Goal: Submit feedback/report problem

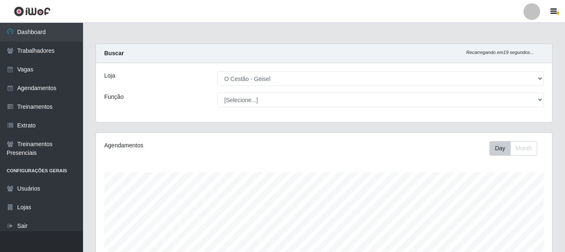
select select "224"
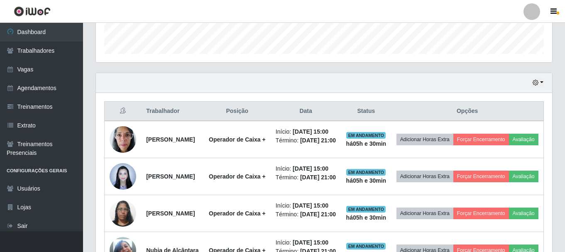
scroll to position [172, 456]
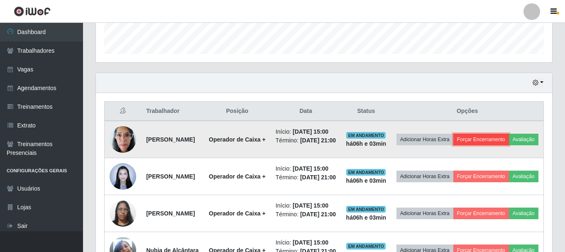
click at [509, 134] on button "Forçar Encerramento" at bounding box center [481, 140] width 56 height 12
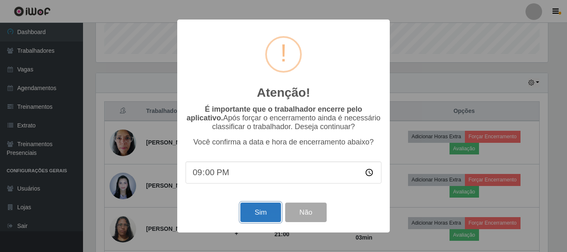
click at [261, 215] on button "Sim" at bounding box center [260, 213] width 40 height 20
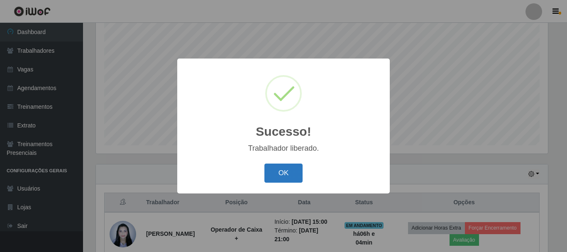
click at [284, 175] on button "OK" at bounding box center [283, 174] width 39 height 20
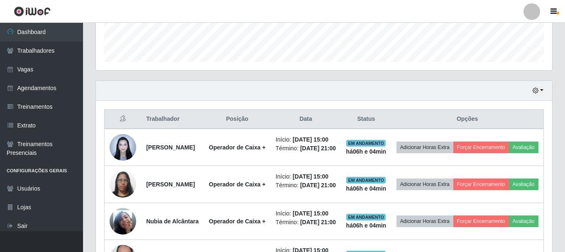
scroll to position [276, 0]
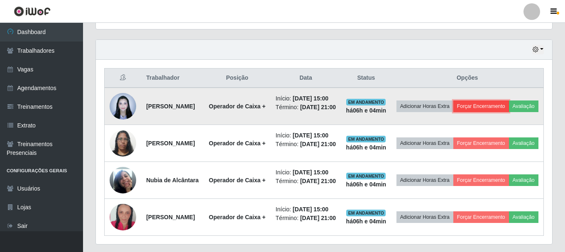
click at [509, 104] on button "Forçar Encerramento" at bounding box center [481, 106] width 56 height 12
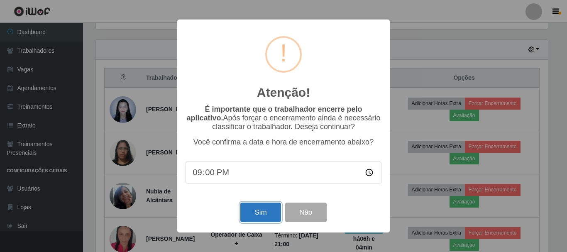
click at [256, 215] on button "Sim" at bounding box center [260, 213] width 40 height 20
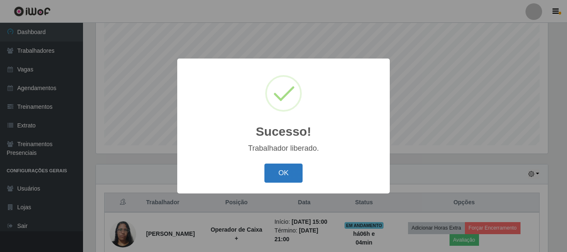
click at [282, 177] on button "OK" at bounding box center [283, 174] width 39 height 20
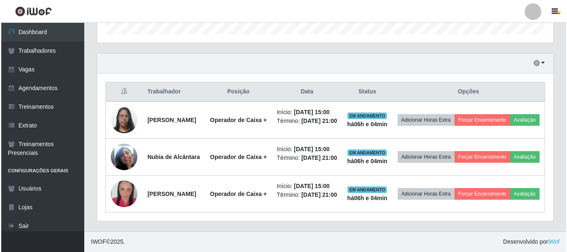
scroll to position [276, 0]
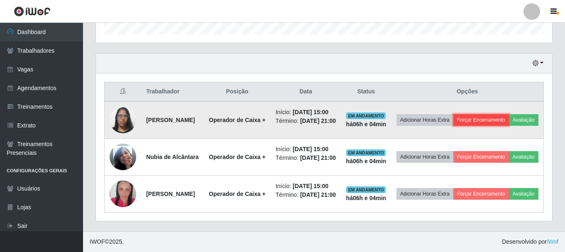
click at [503, 114] on button "Forçar Encerramento" at bounding box center [481, 120] width 56 height 12
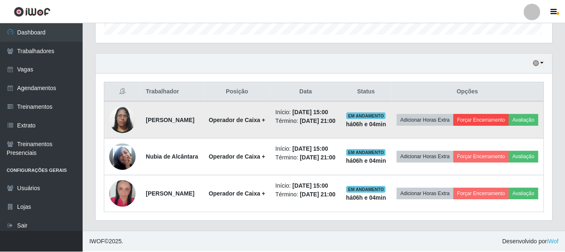
scroll to position [172, 452]
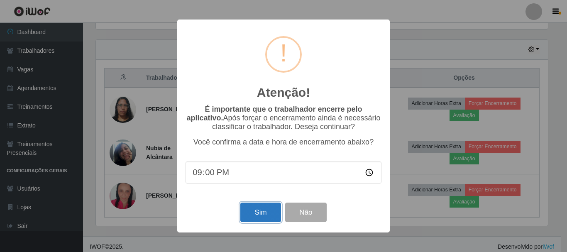
click at [254, 210] on button "Sim" at bounding box center [260, 213] width 40 height 20
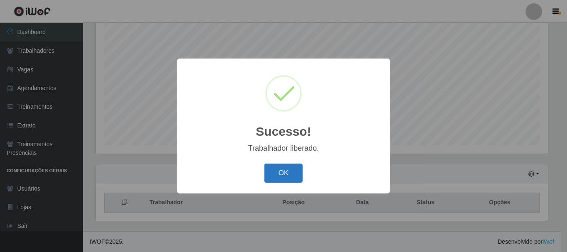
click at [293, 174] on button "OK" at bounding box center [283, 174] width 39 height 20
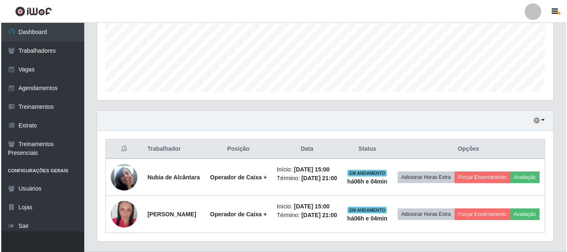
scroll to position [238, 0]
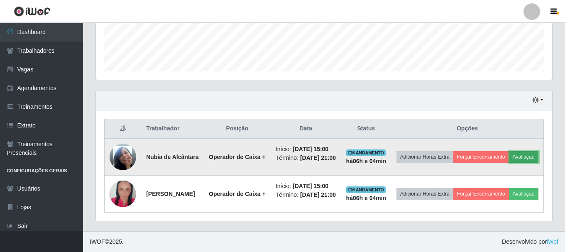
click at [509, 151] on button "Avaliação" at bounding box center [523, 157] width 29 height 12
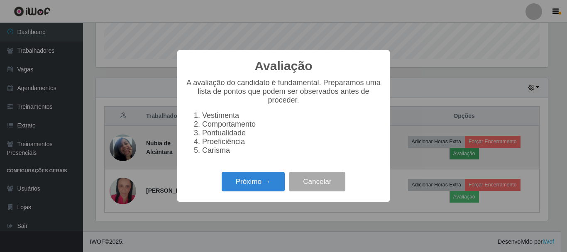
scroll to position [0, 0]
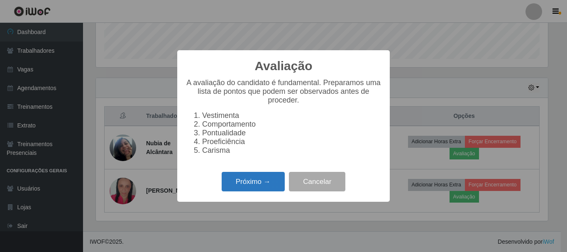
click at [265, 188] on button "Próximo →" at bounding box center [253, 182] width 63 height 20
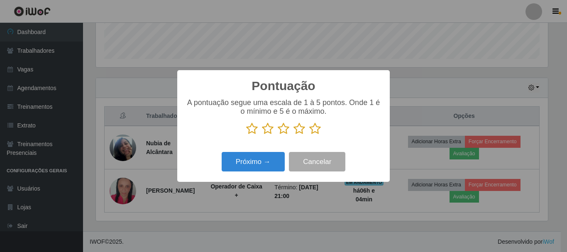
click at [312, 129] on icon at bounding box center [315, 128] width 12 height 12
click at [309, 135] on input "radio" at bounding box center [309, 135] width 0 height 0
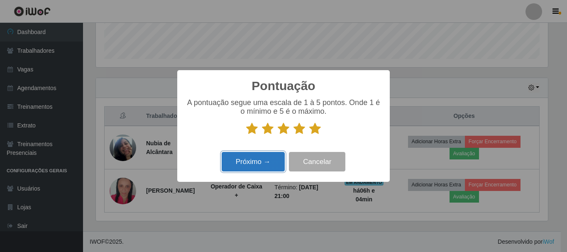
click at [257, 166] on button "Próximo →" at bounding box center [253, 162] width 63 height 20
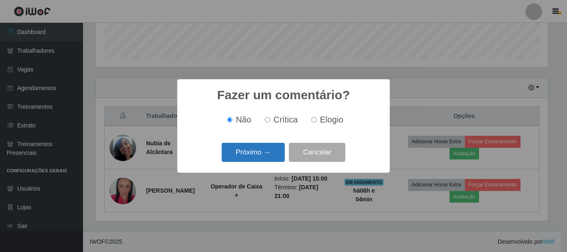
click at [247, 151] on button "Próximo →" at bounding box center [253, 153] width 63 height 20
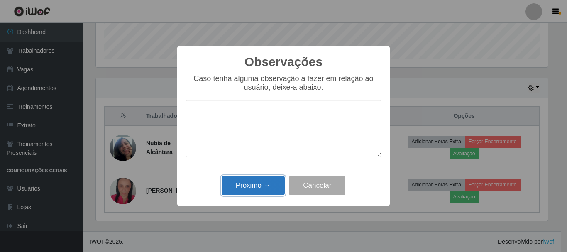
click at [254, 183] on button "Próximo →" at bounding box center [253, 186] width 63 height 20
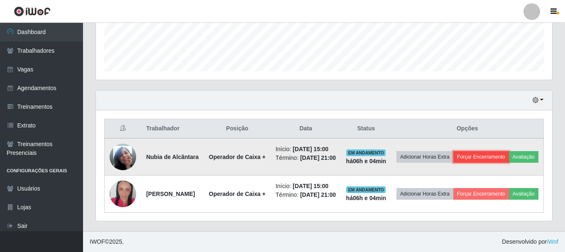
click at [509, 151] on button "Forçar Encerramento" at bounding box center [481, 157] width 56 height 12
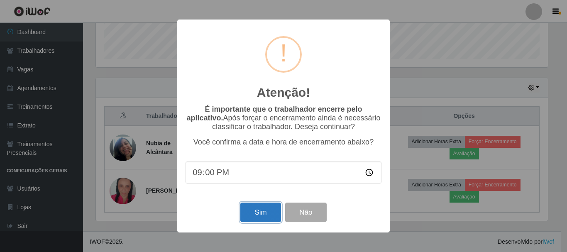
click at [271, 215] on button "Sim" at bounding box center [260, 213] width 40 height 20
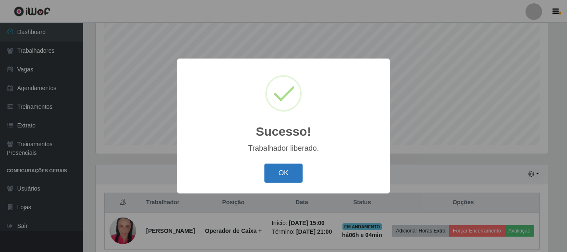
click at [287, 171] on button "OK" at bounding box center [283, 174] width 39 height 20
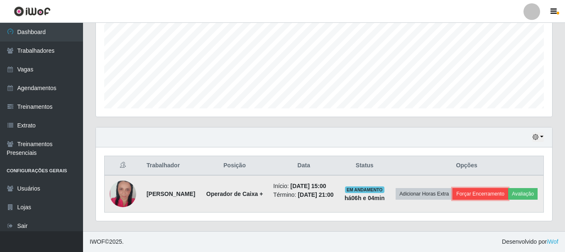
click at [497, 188] on button "Forçar Encerramento" at bounding box center [480, 194] width 56 height 12
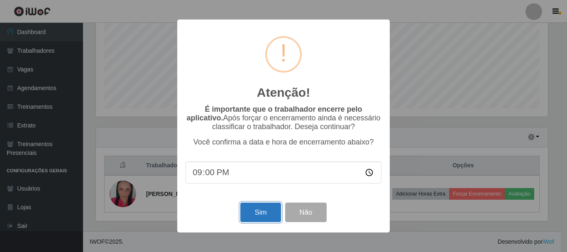
click at [261, 211] on button "Sim" at bounding box center [260, 213] width 40 height 20
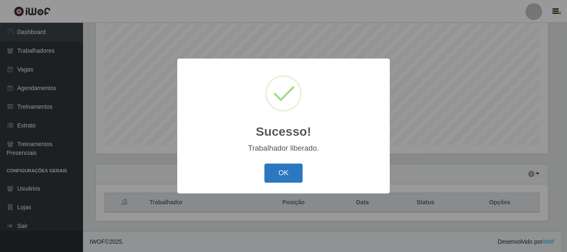
click at [286, 178] on button "OK" at bounding box center [283, 174] width 39 height 20
